Goal: Task Accomplishment & Management: Use online tool/utility

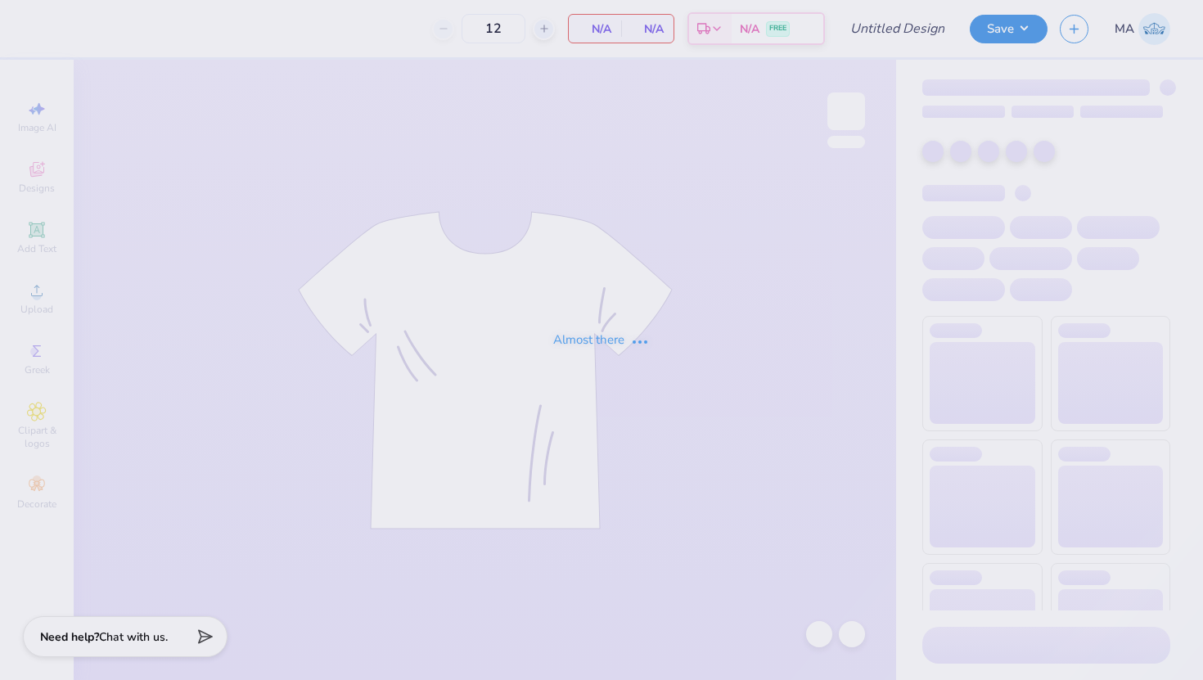
type input "Fold Over Sweats"
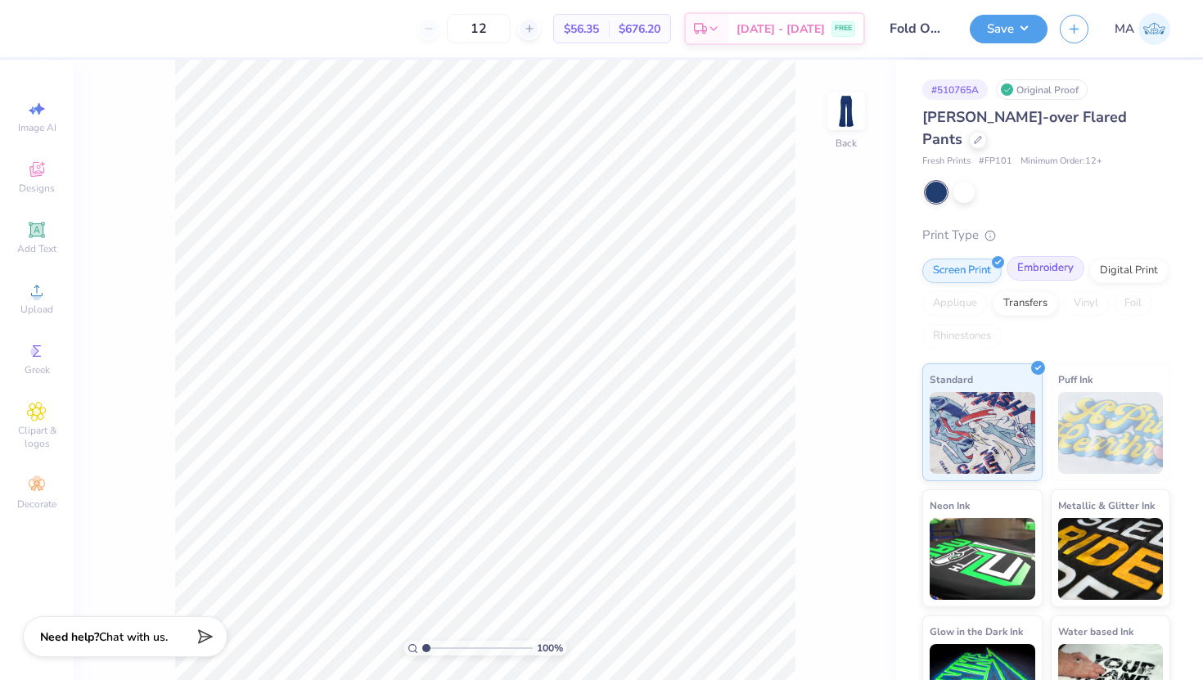
click at [1039, 256] on div "Embroidery" at bounding box center [1045, 268] width 78 height 25
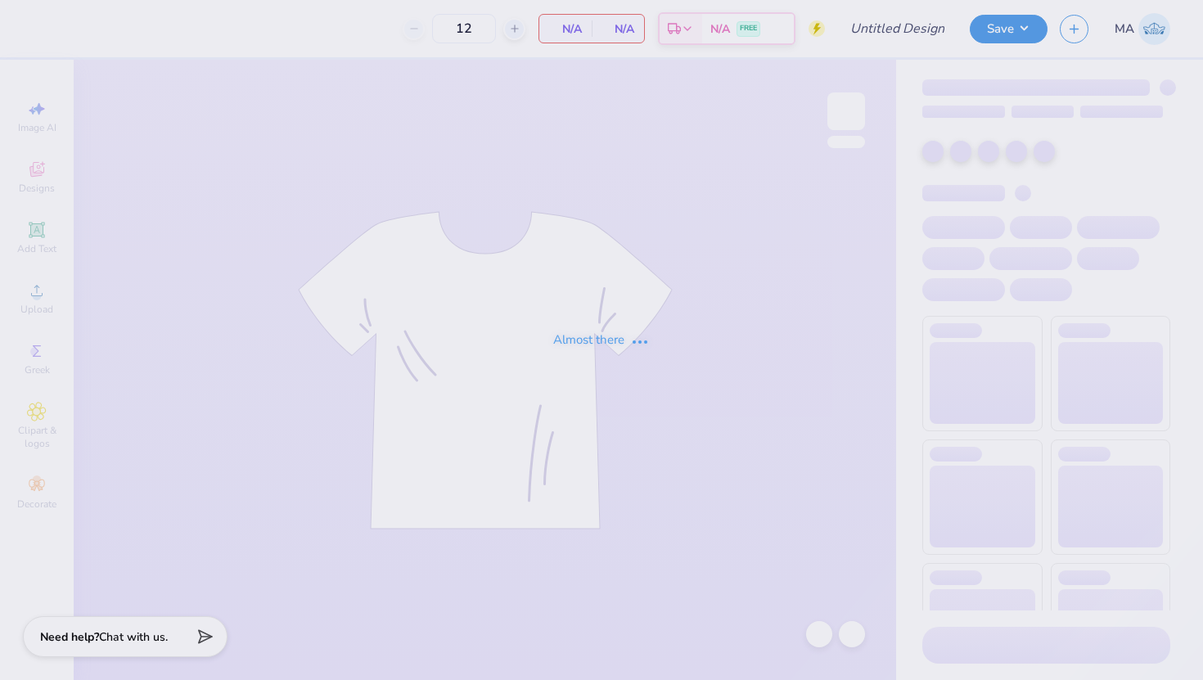
type input "Fold Over Sweats"
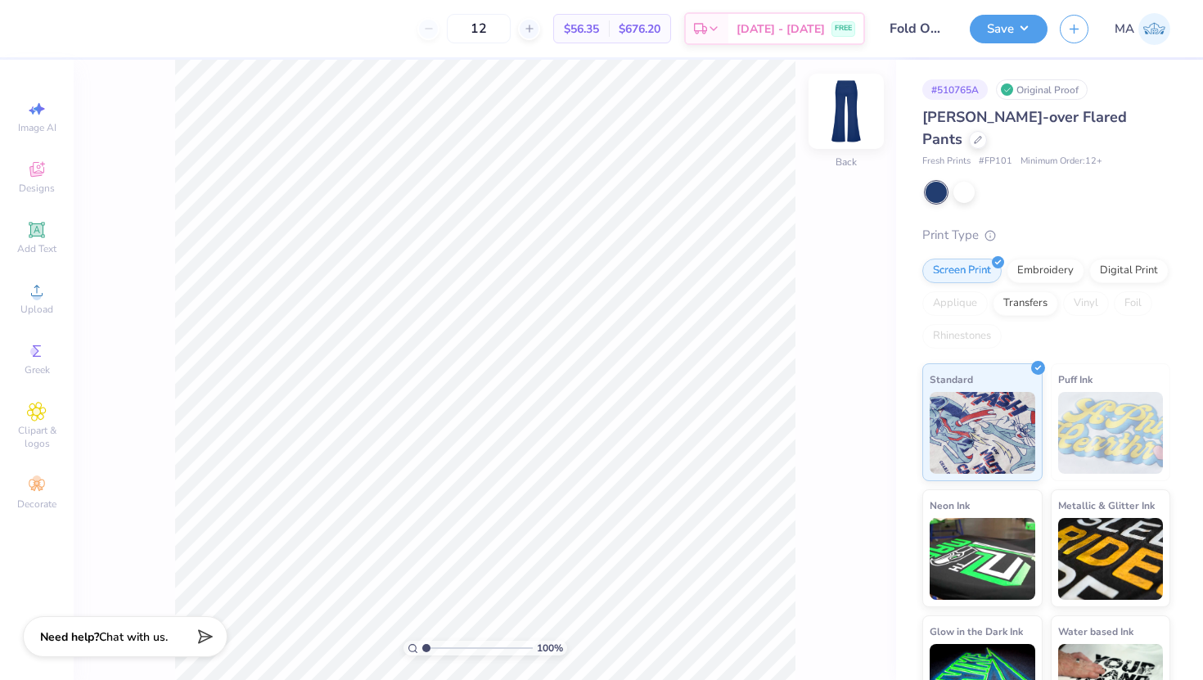
click at [856, 121] on img at bounding box center [845, 111] width 65 height 65
click at [856, 121] on img at bounding box center [846, 111] width 33 height 33
click at [1070, 256] on div "Embroidery" at bounding box center [1045, 268] width 78 height 25
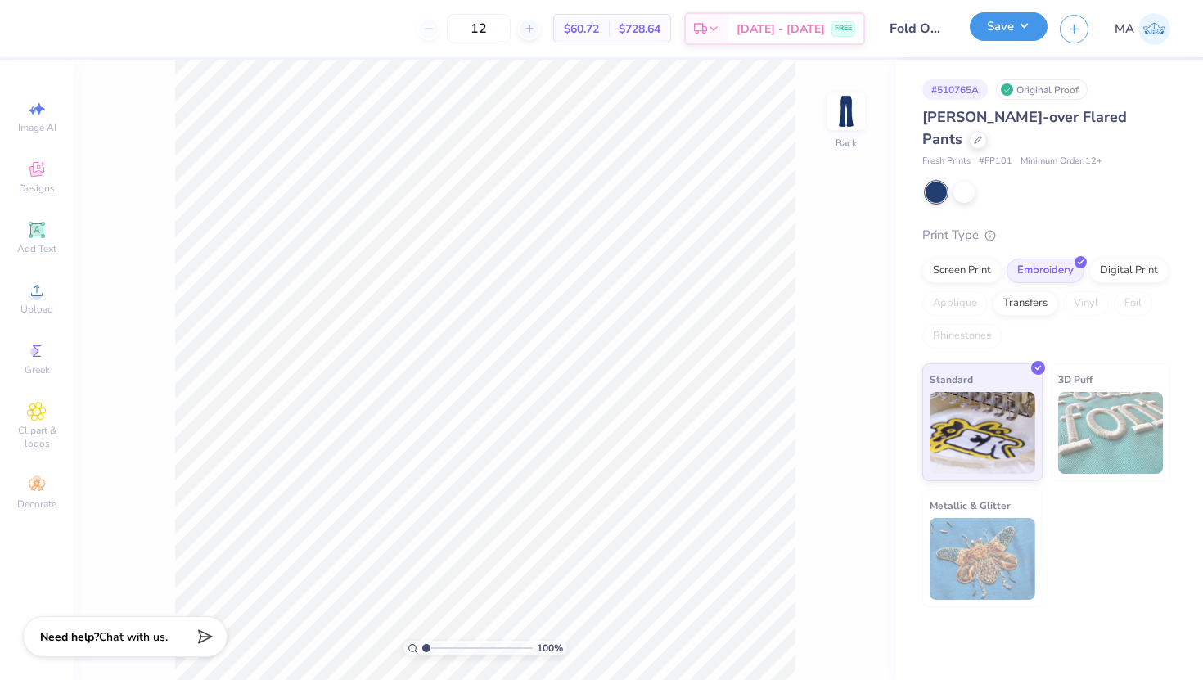
click at [1020, 31] on button "Save" at bounding box center [1008, 26] width 78 height 29
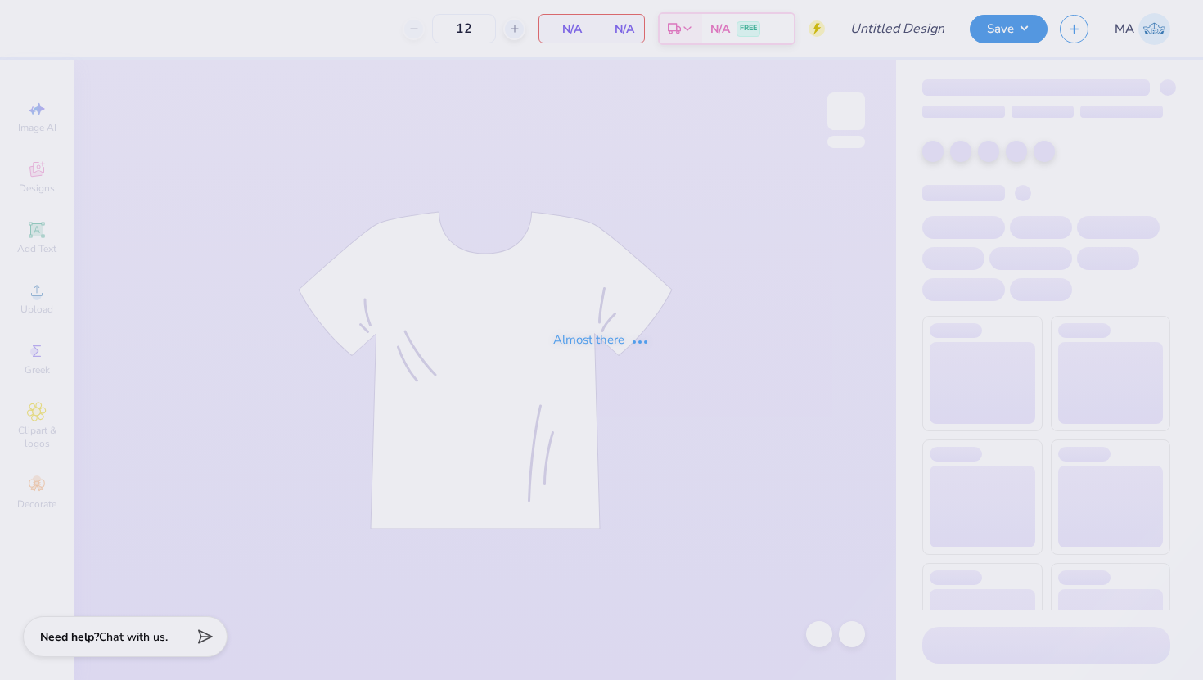
type input "Fold Over Sweats"
